Goal: Find specific fact: Find contact information

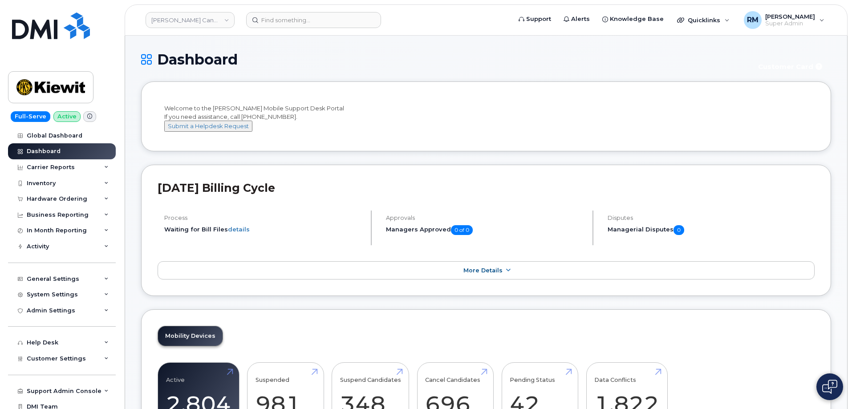
drag, startPoint x: 464, startPoint y: 28, endPoint x: 456, endPoint y: 30, distance: 7.7
click at [464, 28] on header "Kiewit Canada Inc Support Alerts Knowledge Base Quicklinks Suspend / Cancel Dev…" at bounding box center [486, 19] width 723 height 31
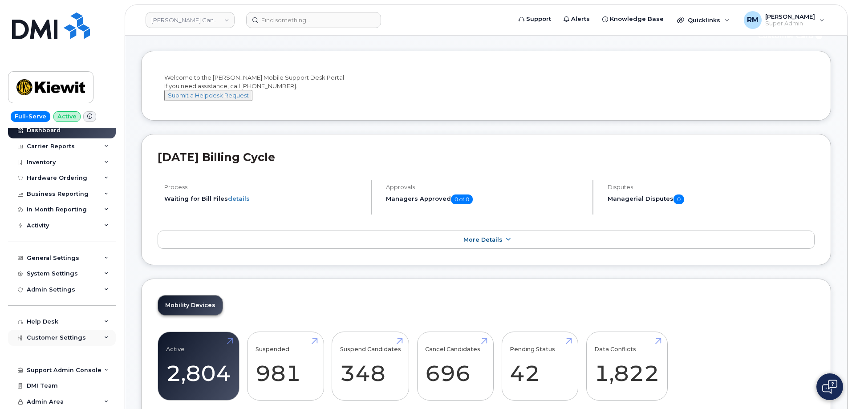
scroll to position [45, 0]
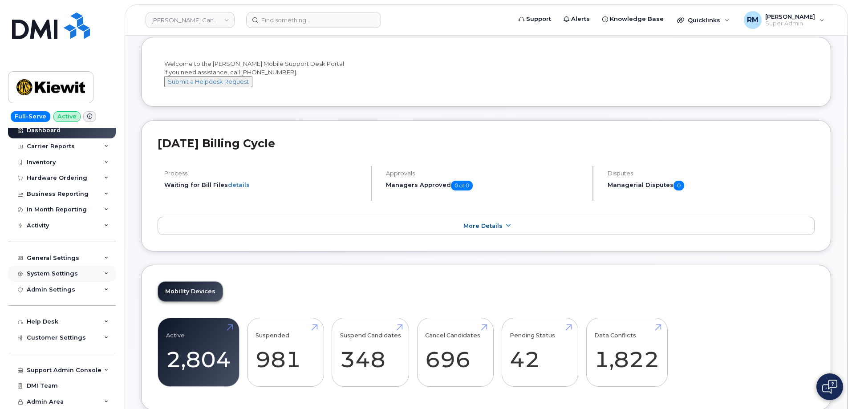
click at [84, 269] on div "System Settings" at bounding box center [62, 274] width 108 height 16
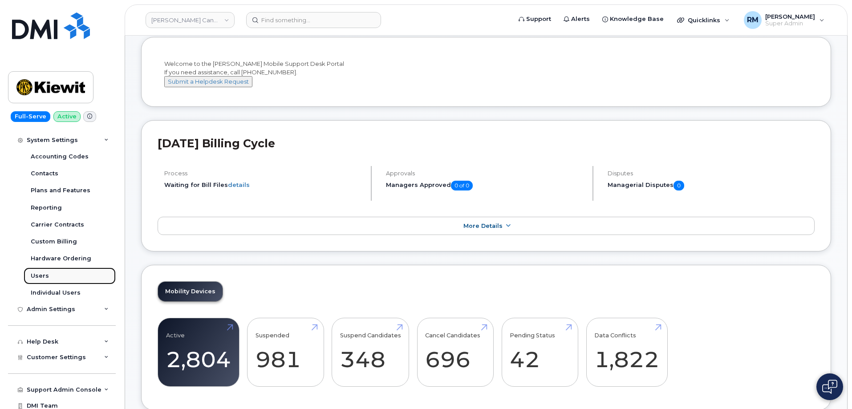
click at [42, 278] on div "Users" at bounding box center [40, 276] width 18 height 8
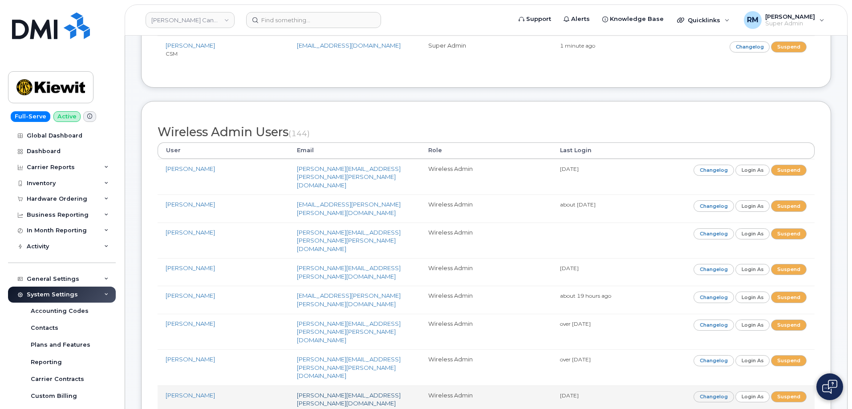
scroll to position [312, 0]
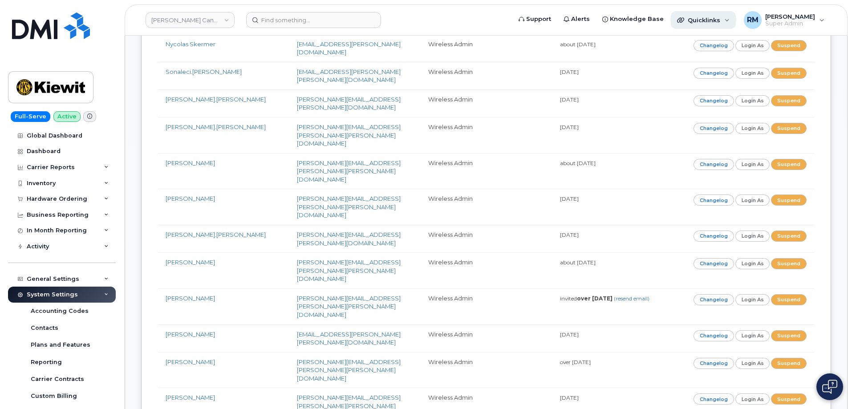
scroll to position [2711, 0]
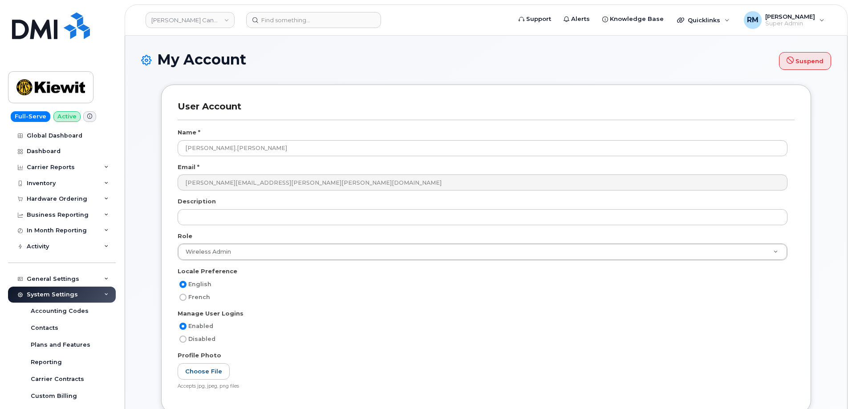
select select
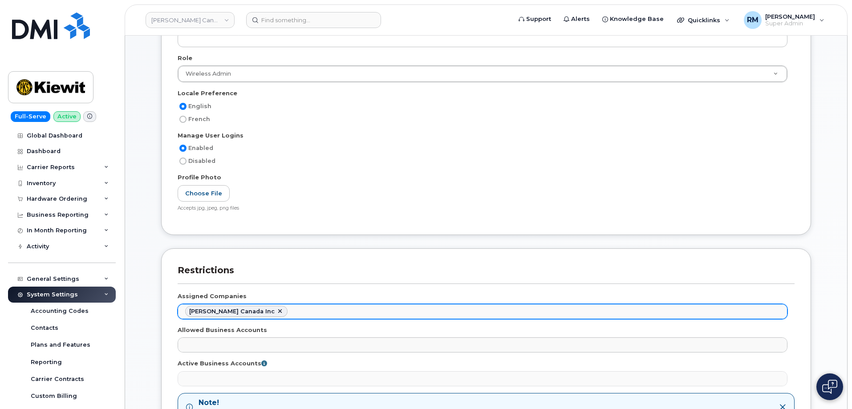
scroll to position [2762, 0]
click at [281, 310] on ul "Kiewit Canada Inc" at bounding box center [482, 312] width 609 height 14
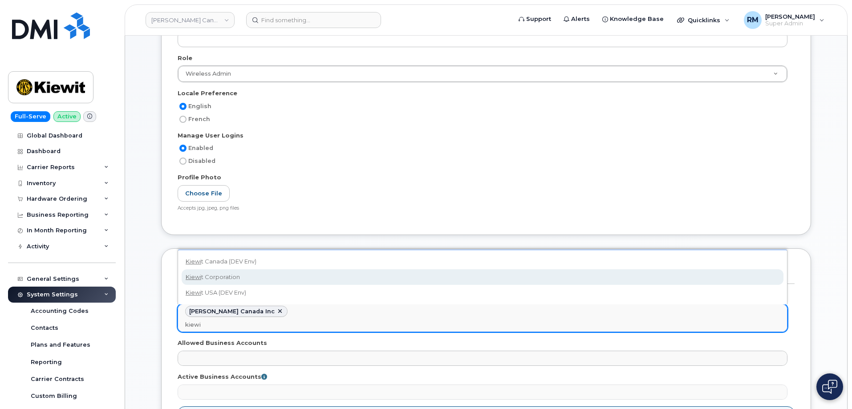
type input "kiewi"
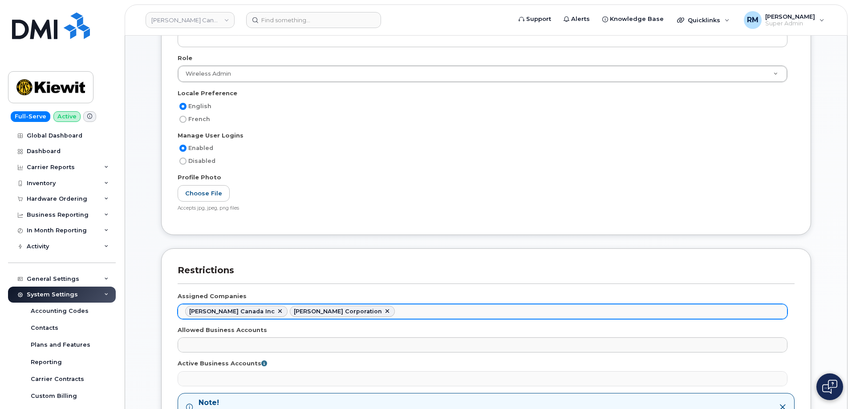
scroll to position [2785, 0]
click at [276, 310] on link at bounding box center [279, 311] width 7 height 7
select select "0ac1e801-0962-49fa-816d-73c442061bd2"
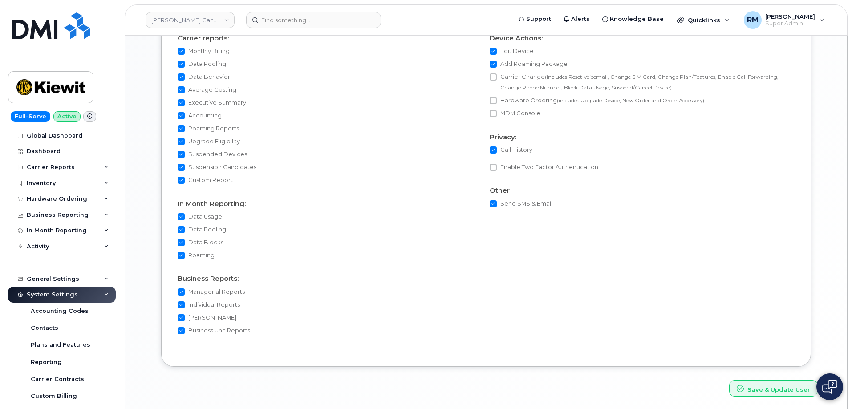
scroll to position [774, 0]
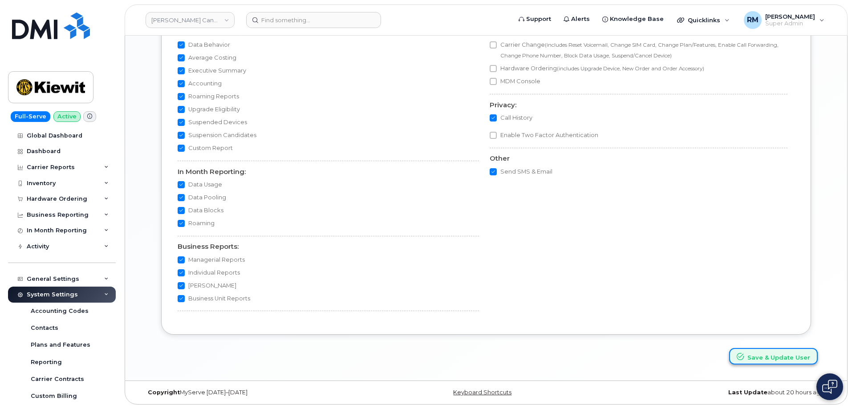
click at [759, 354] on button "Save & Update User" at bounding box center [773, 356] width 89 height 16
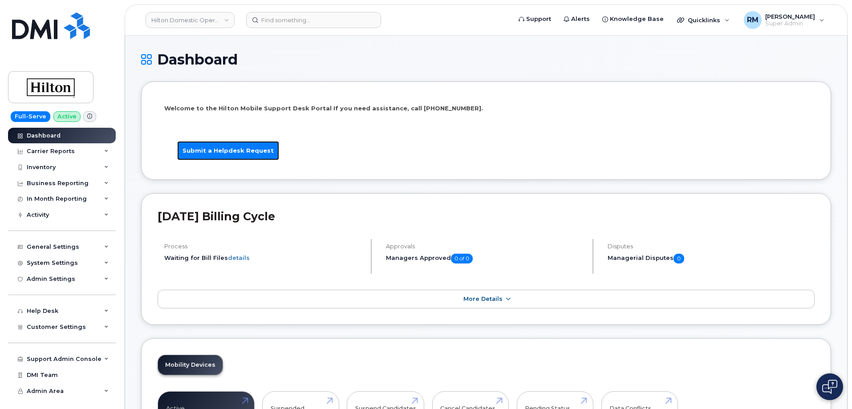
click at [219, 150] on link "Submit a Helpdesk Request" at bounding box center [228, 150] width 102 height 19
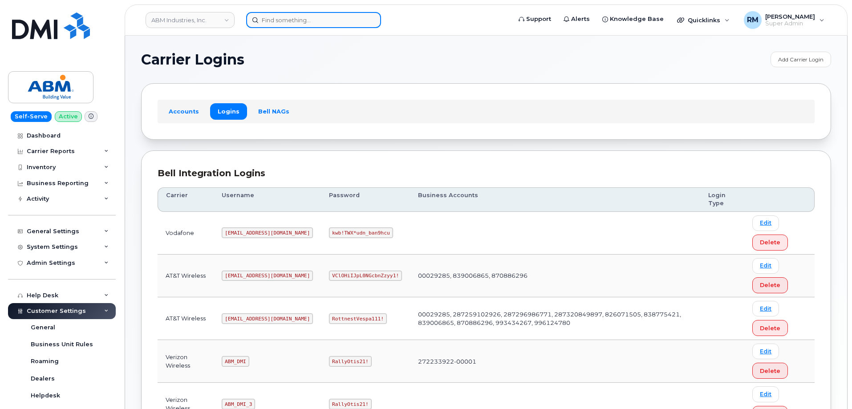
click at [275, 22] on input at bounding box center [313, 20] width 135 height 16
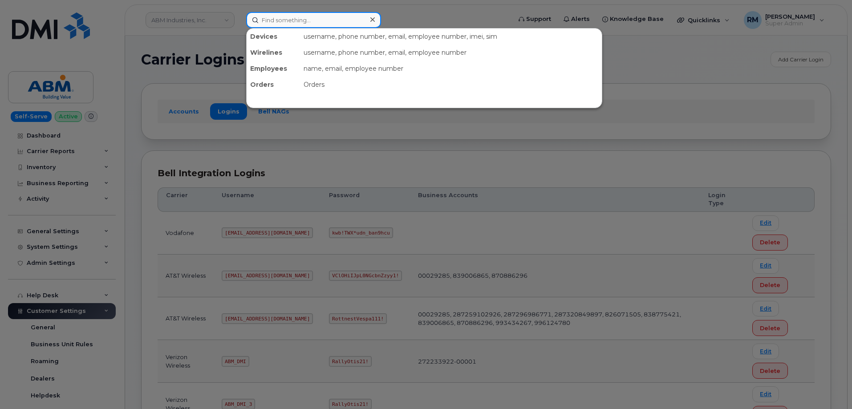
paste input "3122413399"
type input "3122413399"
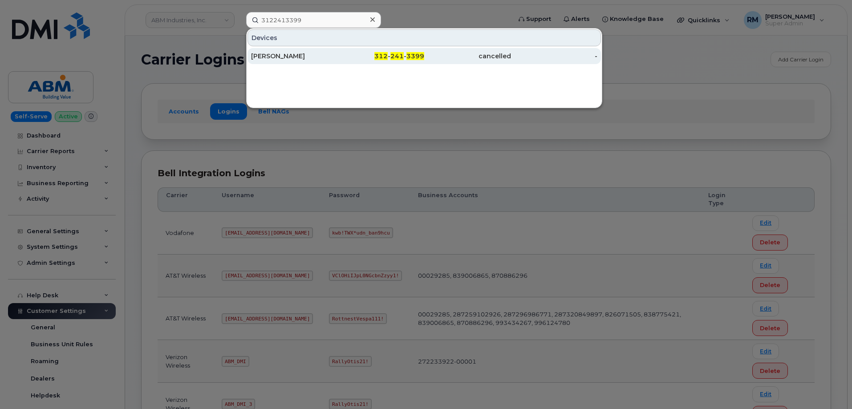
click at [282, 59] on div "[PERSON_NAME]" at bounding box center [294, 56] width 87 height 9
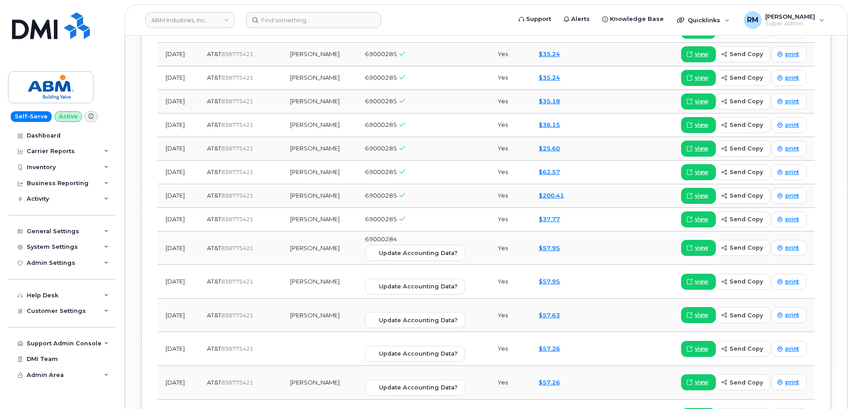
scroll to position [980, 0]
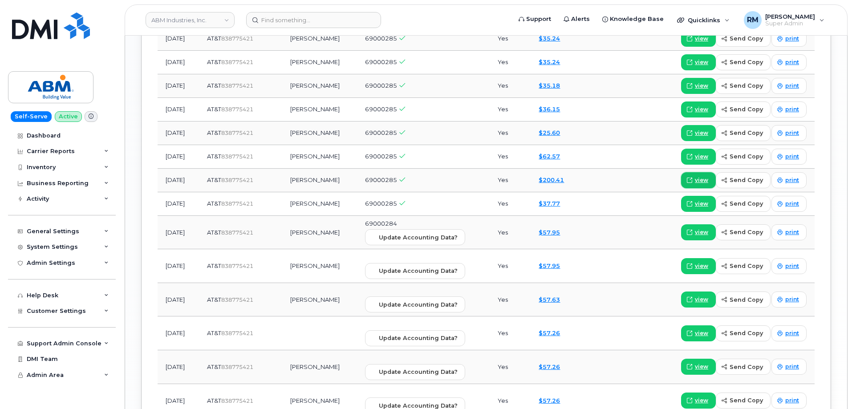
click at [698, 178] on span "view" at bounding box center [701, 180] width 13 height 8
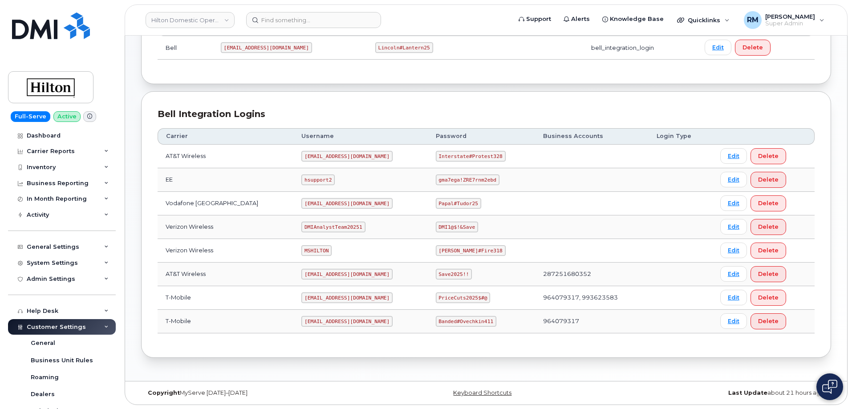
scroll to position [155, 0]
drag, startPoint x: 292, startPoint y: 155, endPoint x: 360, endPoint y: 155, distance: 68.1
click at [360, 155] on td "[EMAIL_ADDRESS][DOMAIN_NAME]" at bounding box center [360, 156] width 134 height 24
copy code "[EMAIL_ADDRESS][DOMAIN_NAME]"
drag, startPoint x: 431, startPoint y: 155, endPoint x: 515, endPoint y: 151, distance: 84.2
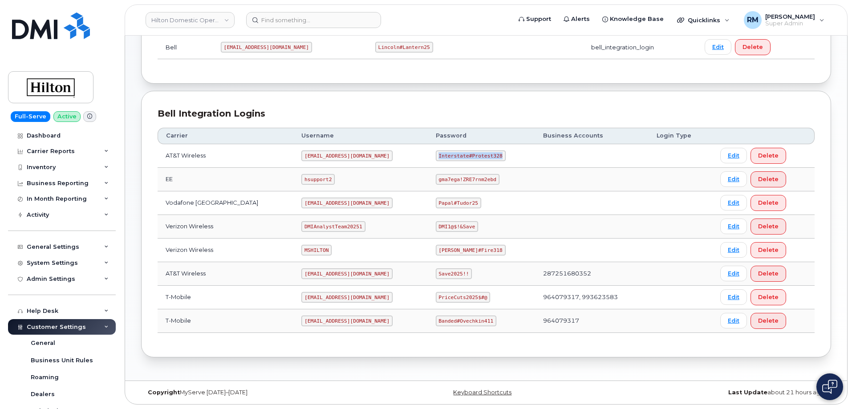
click at [515, 151] on td "Interstate#Protest328" at bounding box center [481, 156] width 107 height 24
copy code "Interstate#Protest328"
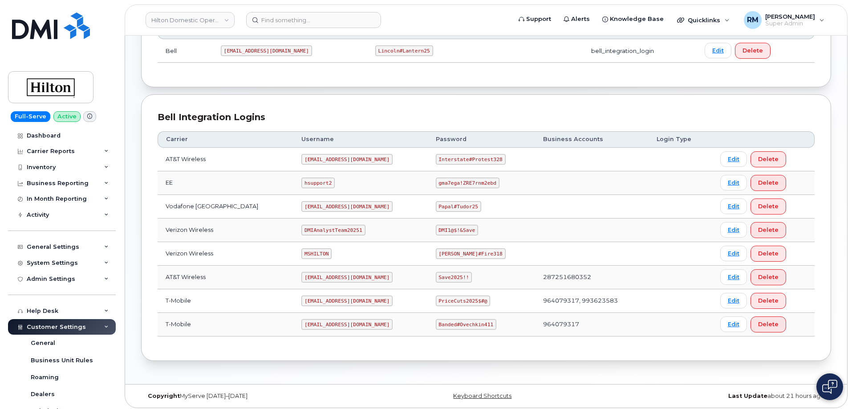
scroll to position [155, 0]
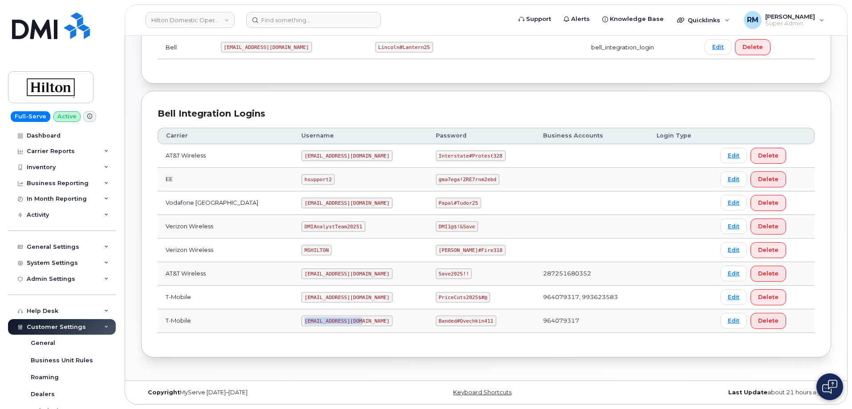
drag, startPoint x: 292, startPoint y: 321, endPoint x: 358, endPoint y: 306, distance: 67.9
click at [358, 317] on td "[EMAIL_ADDRESS][DOMAIN_NAME]" at bounding box center [360, 321] width 134 height 24
copy code "[EMAIL_ADDRESS][DOMAIN_NAME]"
drag, startPoint x: 431, startPoint y: 321, endPoint x: 482, endPoint y: 319, distance: 51.7
click at [482, 319] on code "Banded#Ovechkin411" at bounding box center [466, 321] width 61 height 11
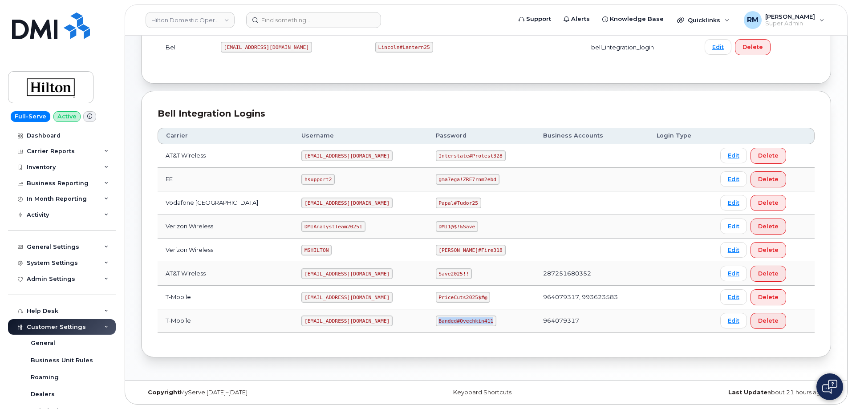
copy code "Banded#Ovechkin411"
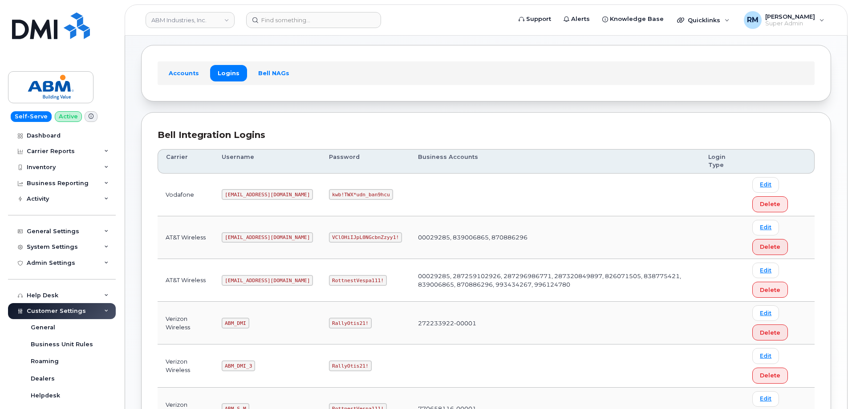
scroll to position [134, 0]
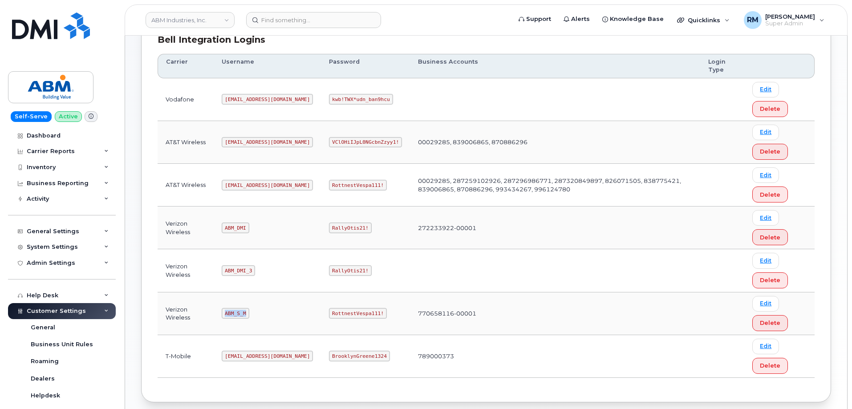
drag, startPoint x: 226, startPoint y: 313, endPoint x: 253, endPoint y: 224, distance: 93.2
click at [260, 313] on td "ABM_S_M" at bounding box center [267, 314] width 107 height 43
copy code "ABM_S_M"
click at [329, 313] on code "RottnestVespa111!" at bounding box center [358, 313] width 58 height 11
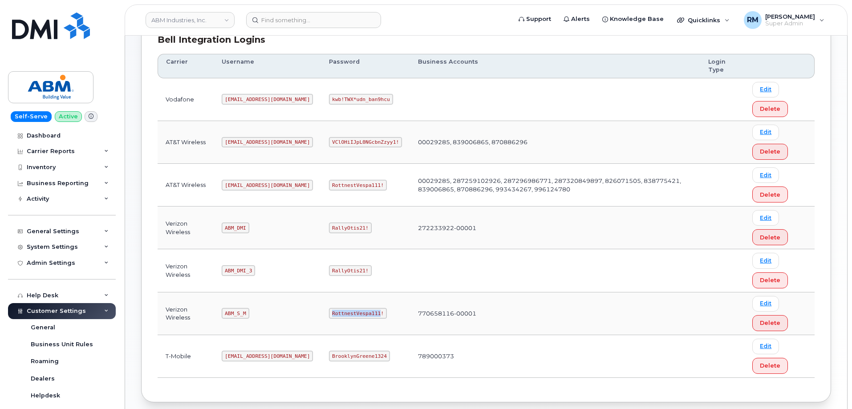
copy code "RottnestVespa111"
drag, startPoint x: 227, startPoint y: 186, endPoint x: 270, endPoint y: 186, distance: 43.2
click at [270, 186] on td "abm@dminc.com" at bounding box center [267, 185] width 107 height 43
copy code "abm@dminc.com"
click at [331, 183] on code "RottnestVespa111!" at bounding box center [358, 185] width 58 height 11
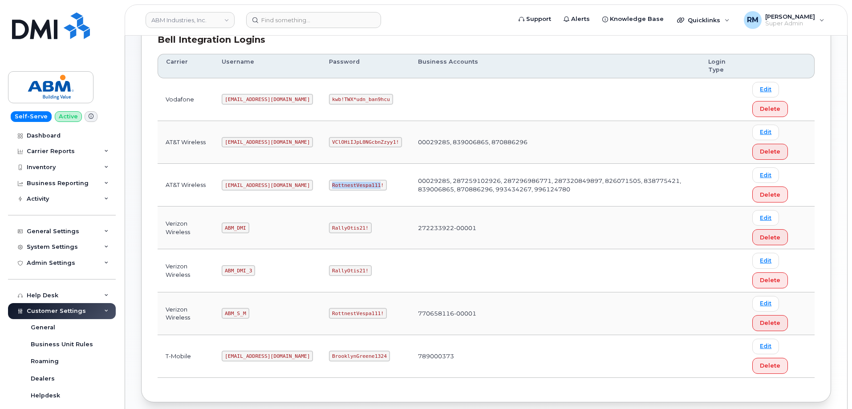
click at [331, 183] on code "RottnestVespa111!" at bounding box center [358, 185] width 58 height 11
copy code "RottnestVespa111"
